Goal: Task Accomplishment & Management: Use online tool/utility

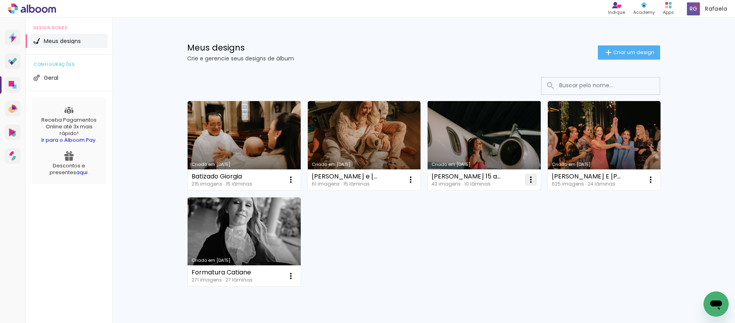
click at [526, 181] on iron-icon at bounding box center [530, 179] width 9 height 9
click at [506, 194] on paper-item "Abrir" at bounding box center [496, 198] width 79 height 16
